Goal: Information Seeking & Learning: Learn about a topic

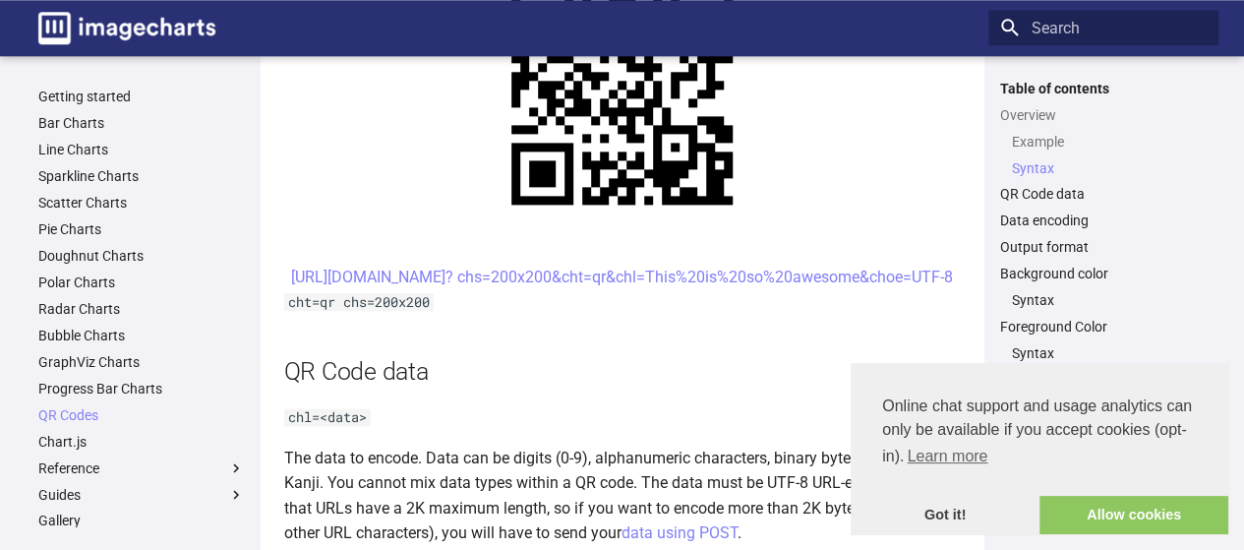
scroll to position [1202, 0]
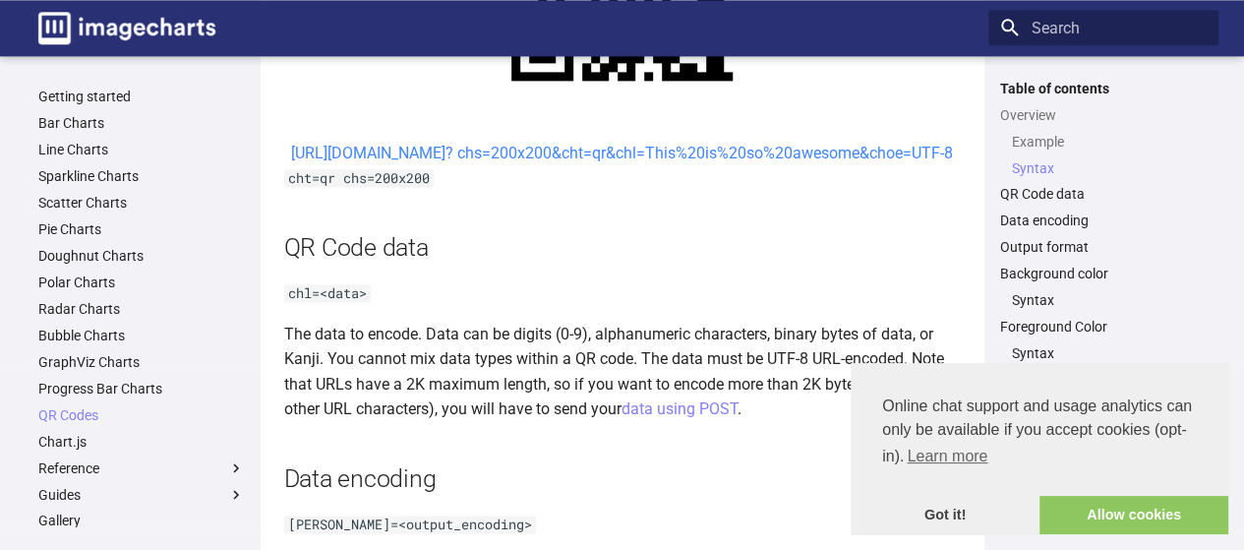
click at [665, 162] on link "https://image-charts.com/chart? chs=200x200&cht=qr&chl=This%20is%20so%20awesome…" at bounding box center [622, 153] width 662 height 19
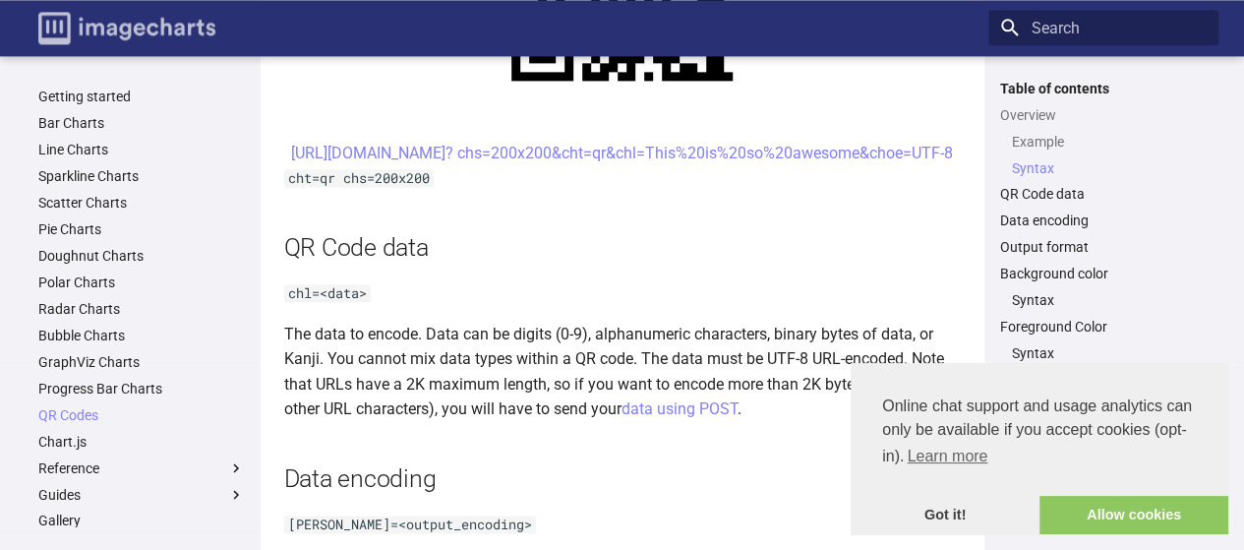
click at [118, 30] on img "Image-Charts documentation" at bounding box center [126, 28] width 177 height 32
